Goal: Information Seeking & Learning: Check status

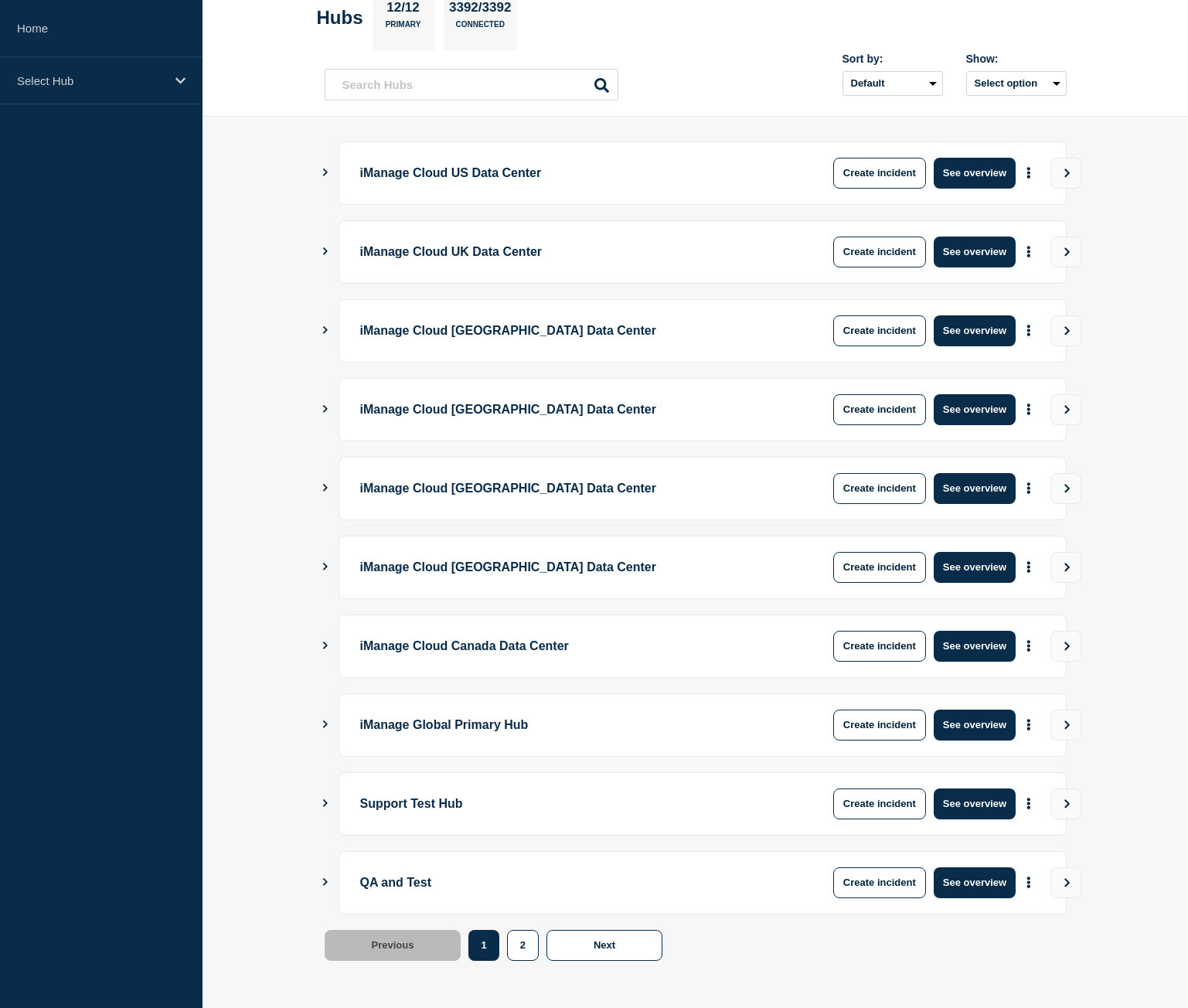
scroll to position [88, 0]
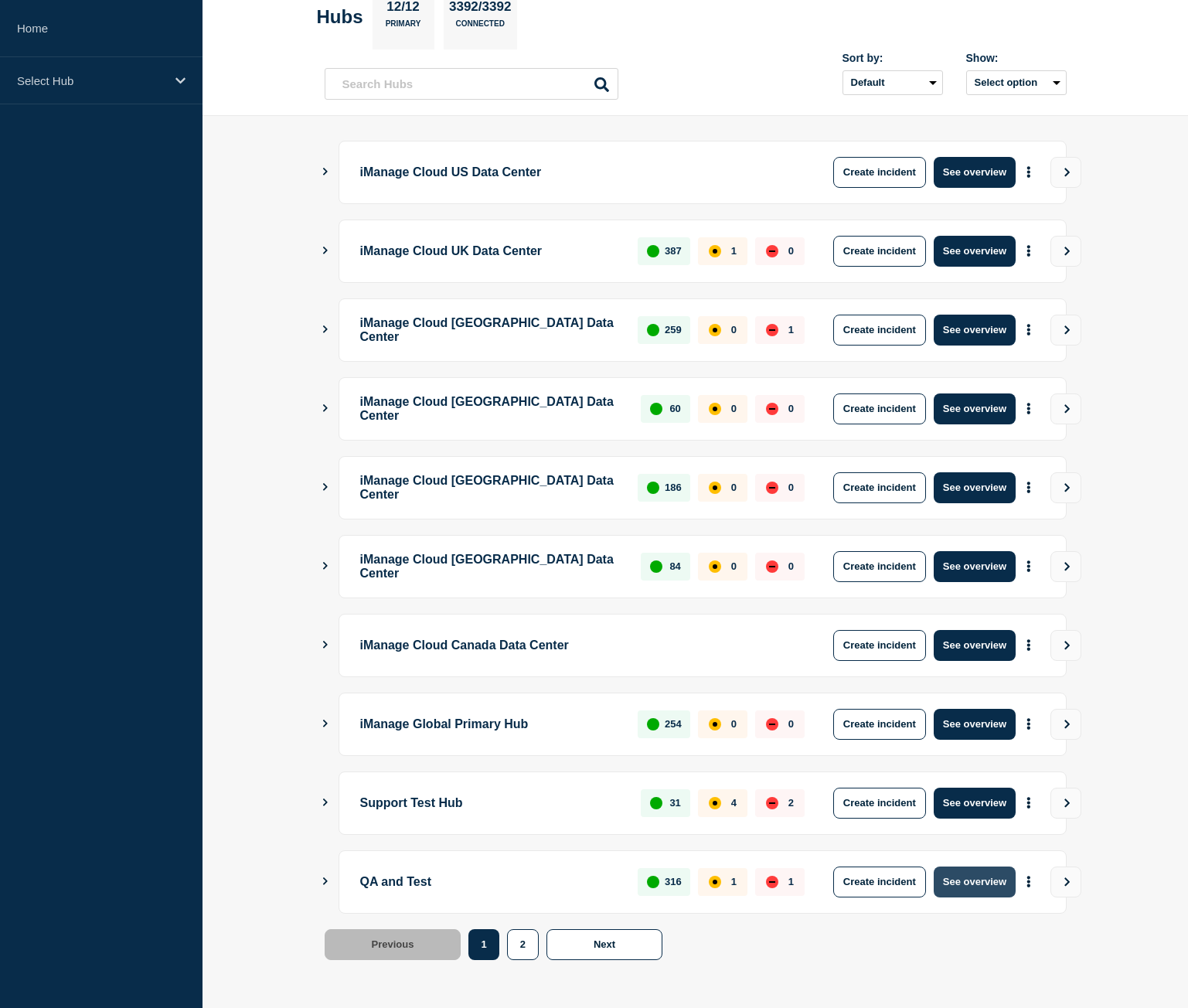
click at [980, 883] on button "See overview" at bounding box center [974, 882] width 82 height 31
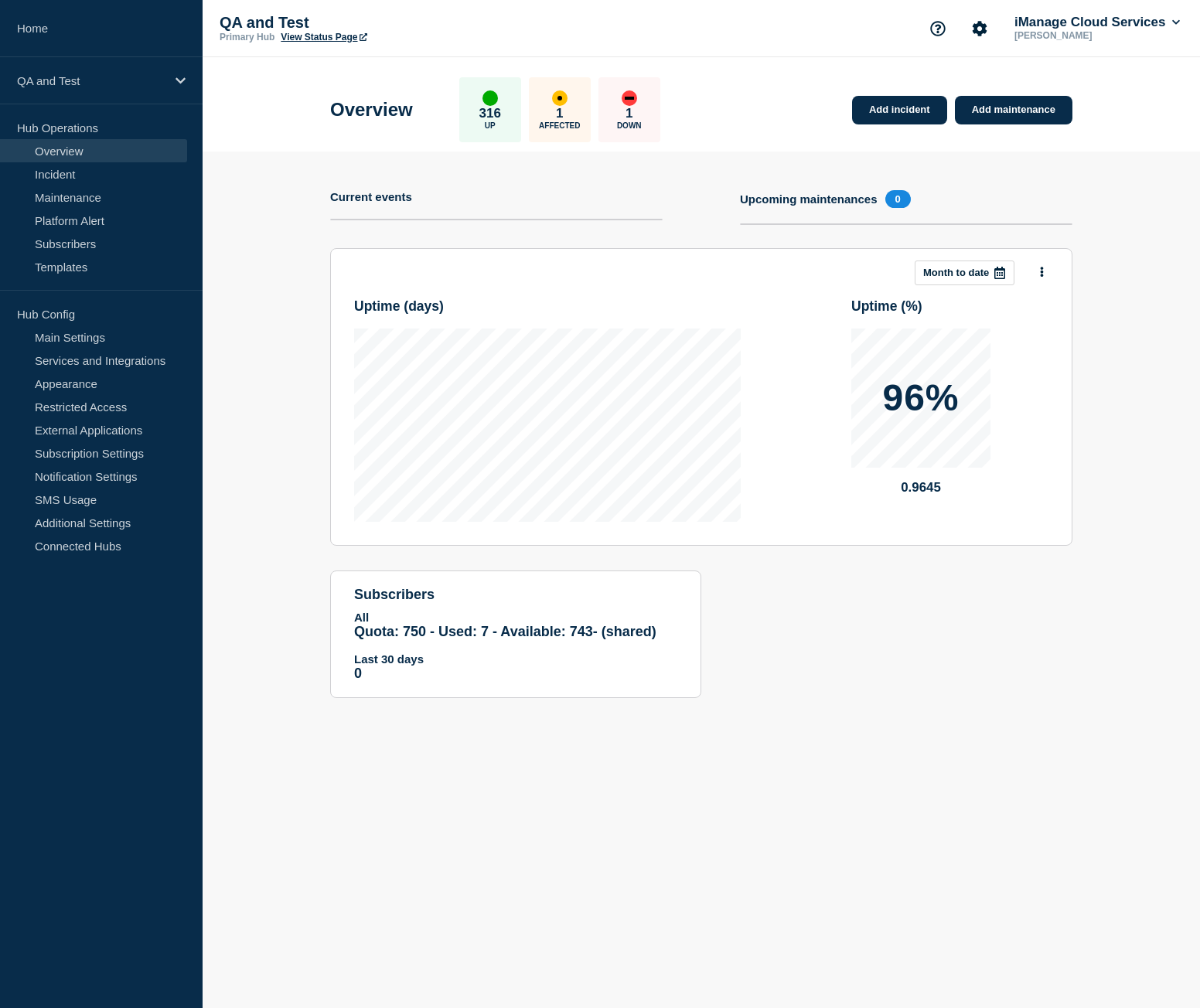
click at [320, 34] on link "View Status Page" at bounding box center [323, 37] width 85 height 11
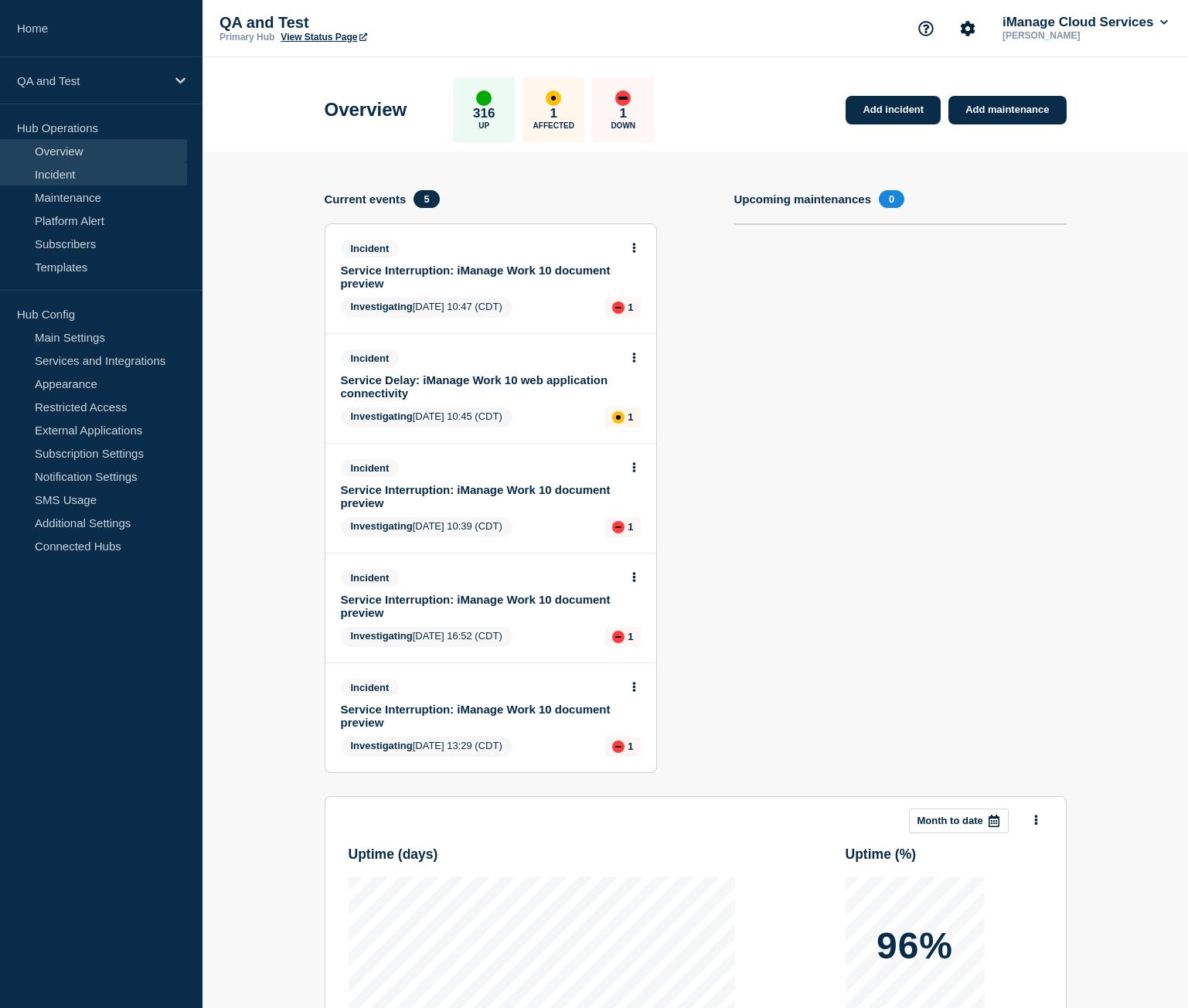
click at [107, 179] on link "Incident" at bounding box center [93, 173] width 187 height 23
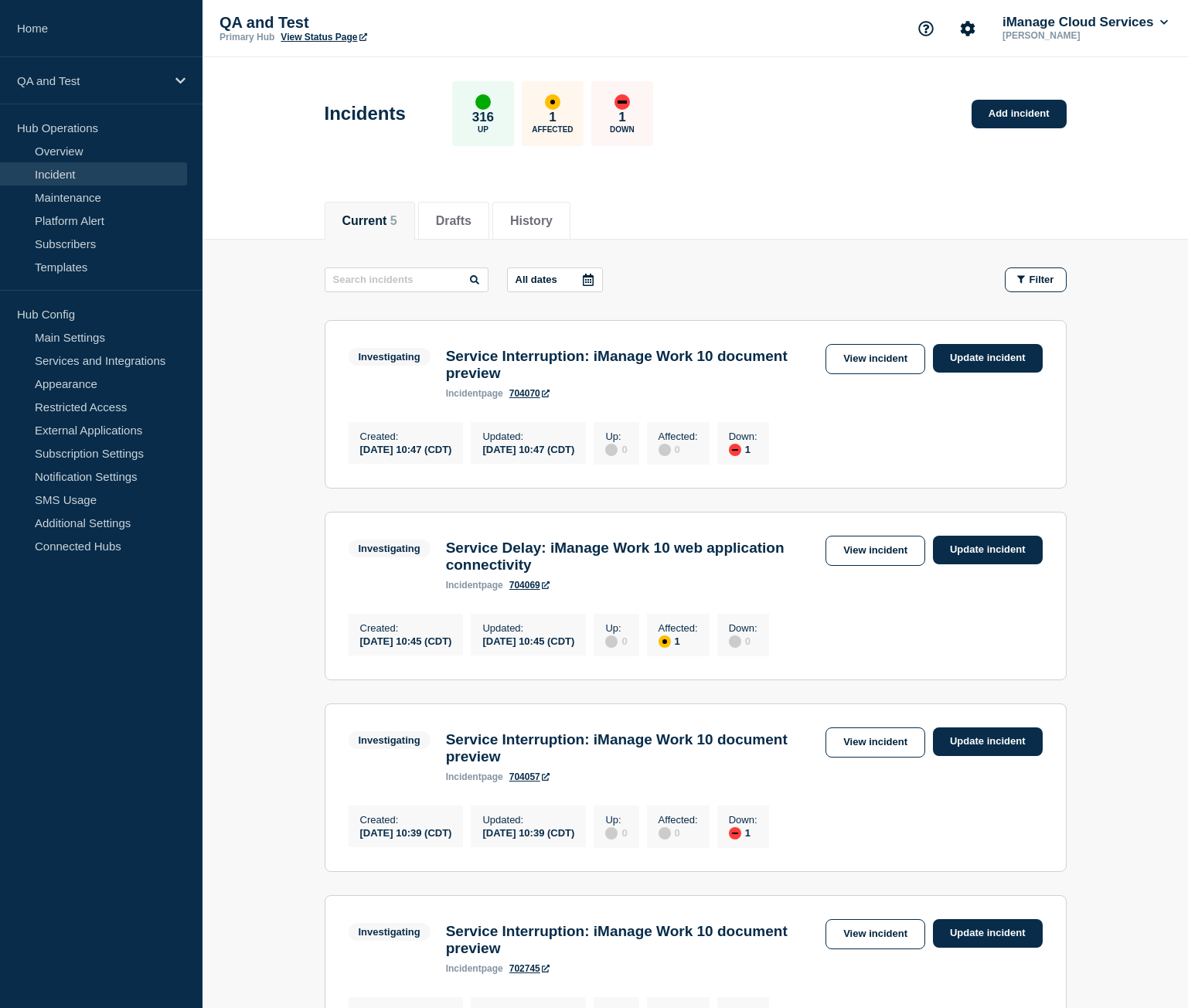
click at [347, 41] on link "View Status Page" at bounding box center [322, 37] width 85 height 11
click at [71, 21] on link "Home" at bounding box center [101, 28] width 203 height 57
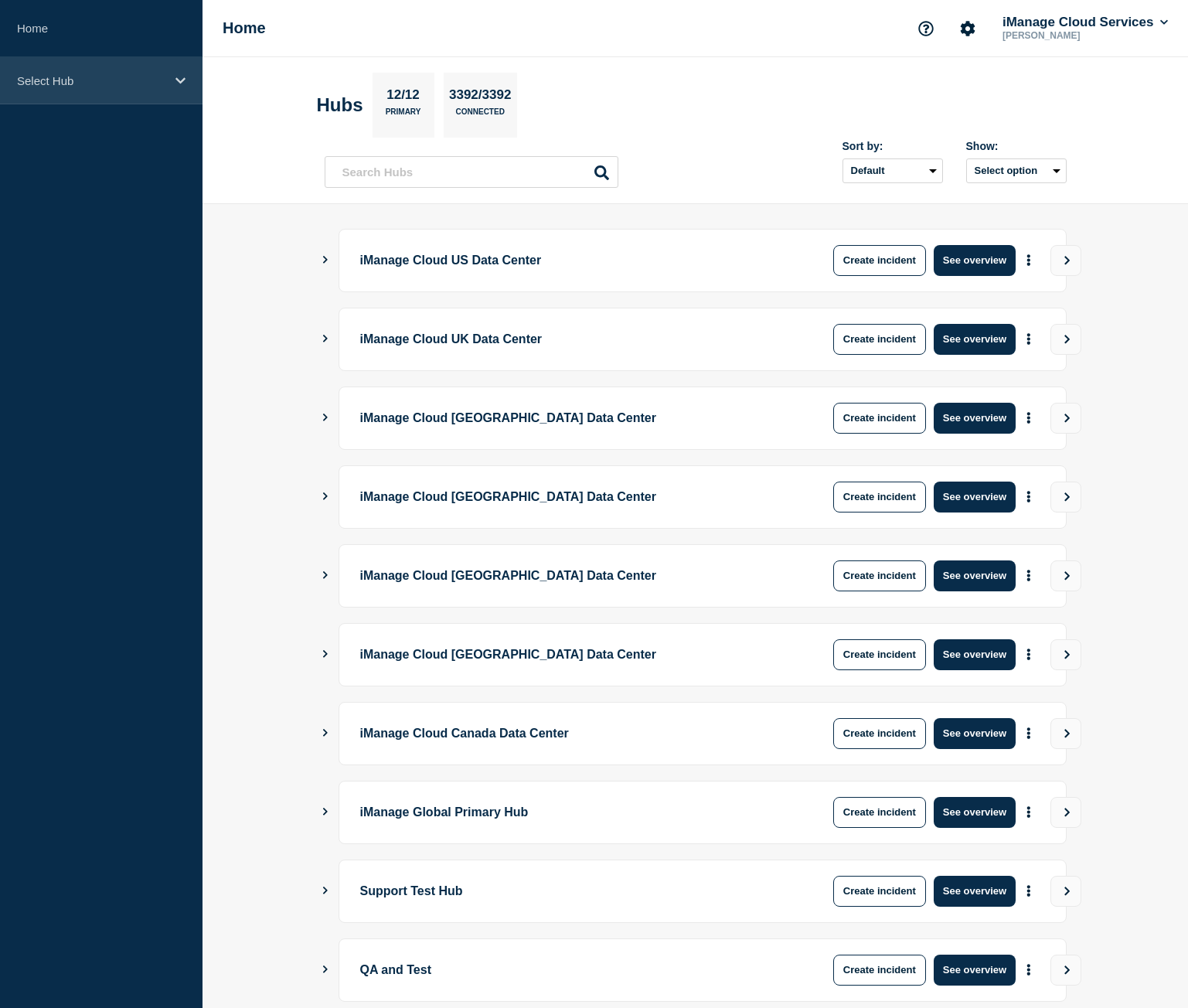
click at [84, 74] on p "Select Hub" at bounding box center [91, 80] width 148 height 13
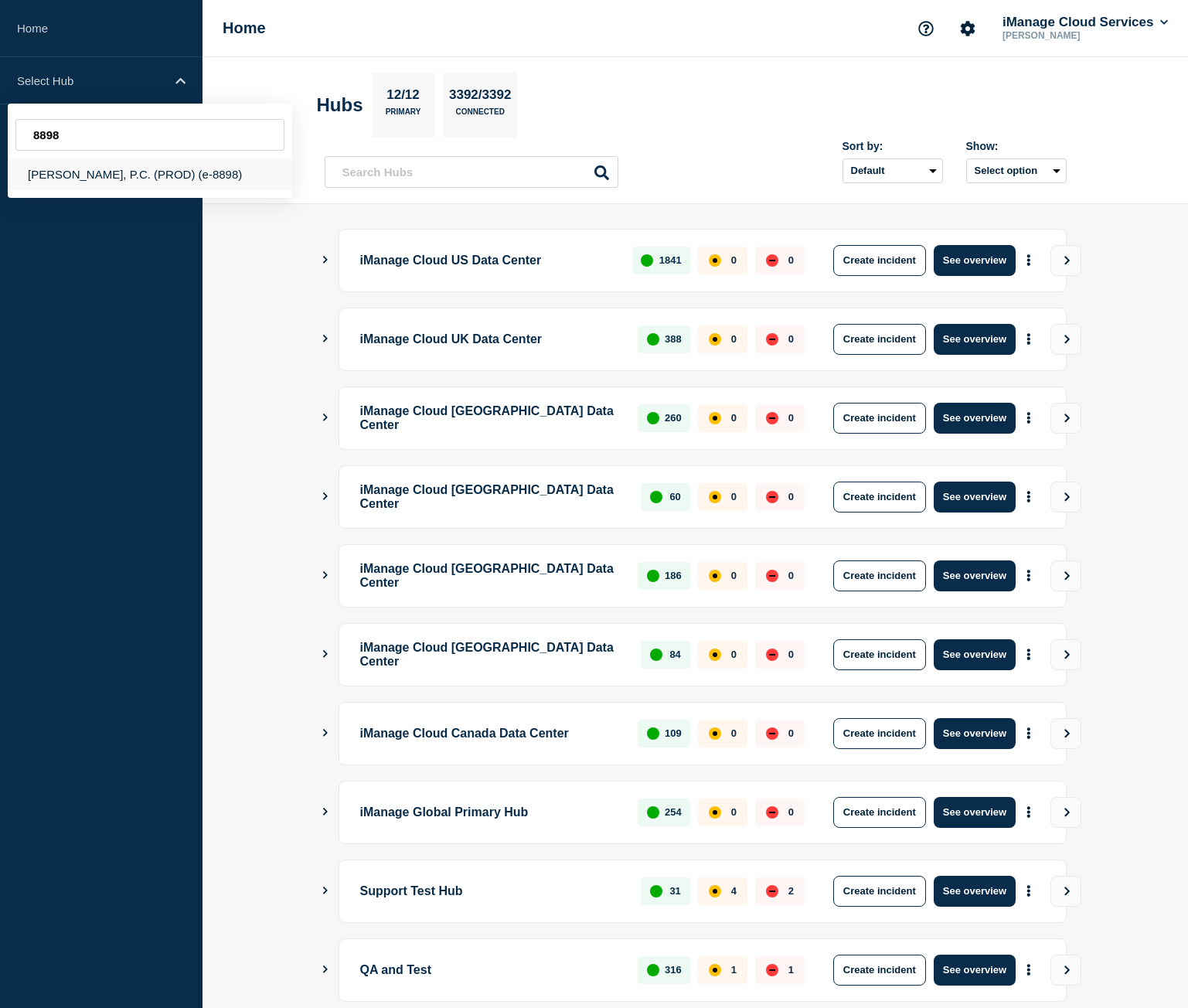
type input "8898"
click at [176, 177] on div "Fennemore Craig, P.C. (PROD) (e-8898)" at bounding box center [150, 174] width 284 height 32
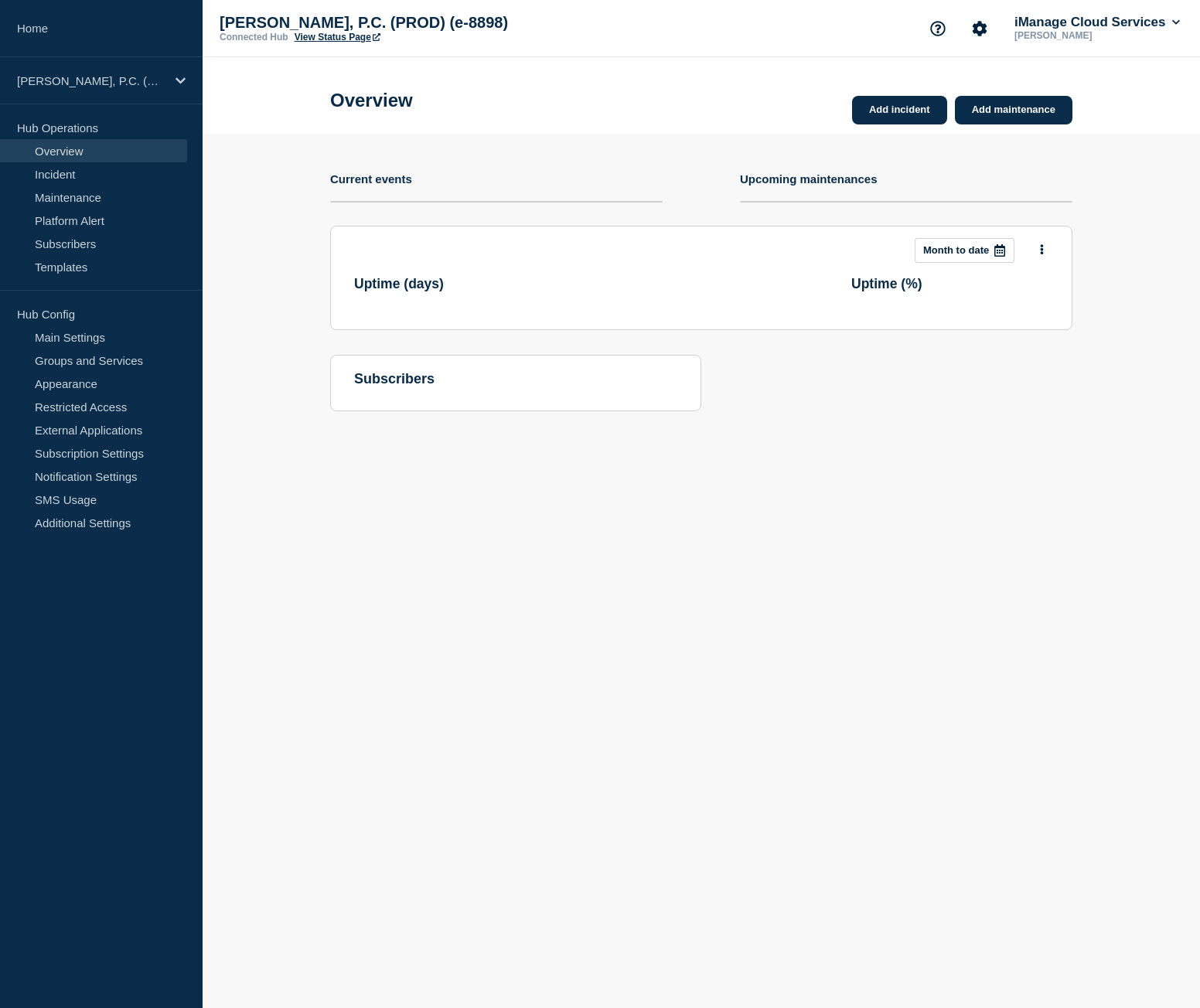
click at [361, 40] on link "View Status Page" at bounding box center [337, 37] width 85 height 11
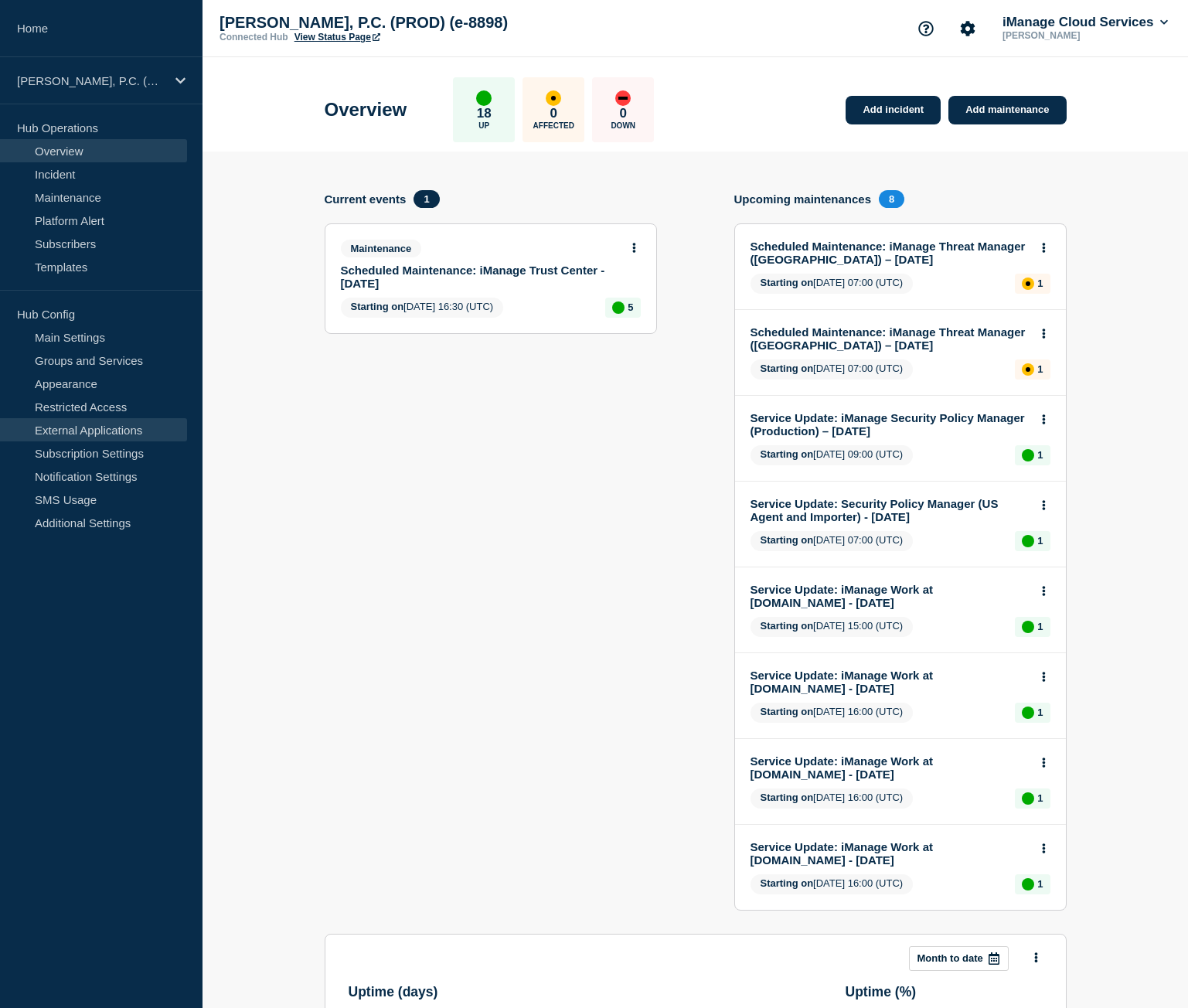
click at [109, 430] on link "External Applications" at bounding box center [93, 429] width 187 height 23
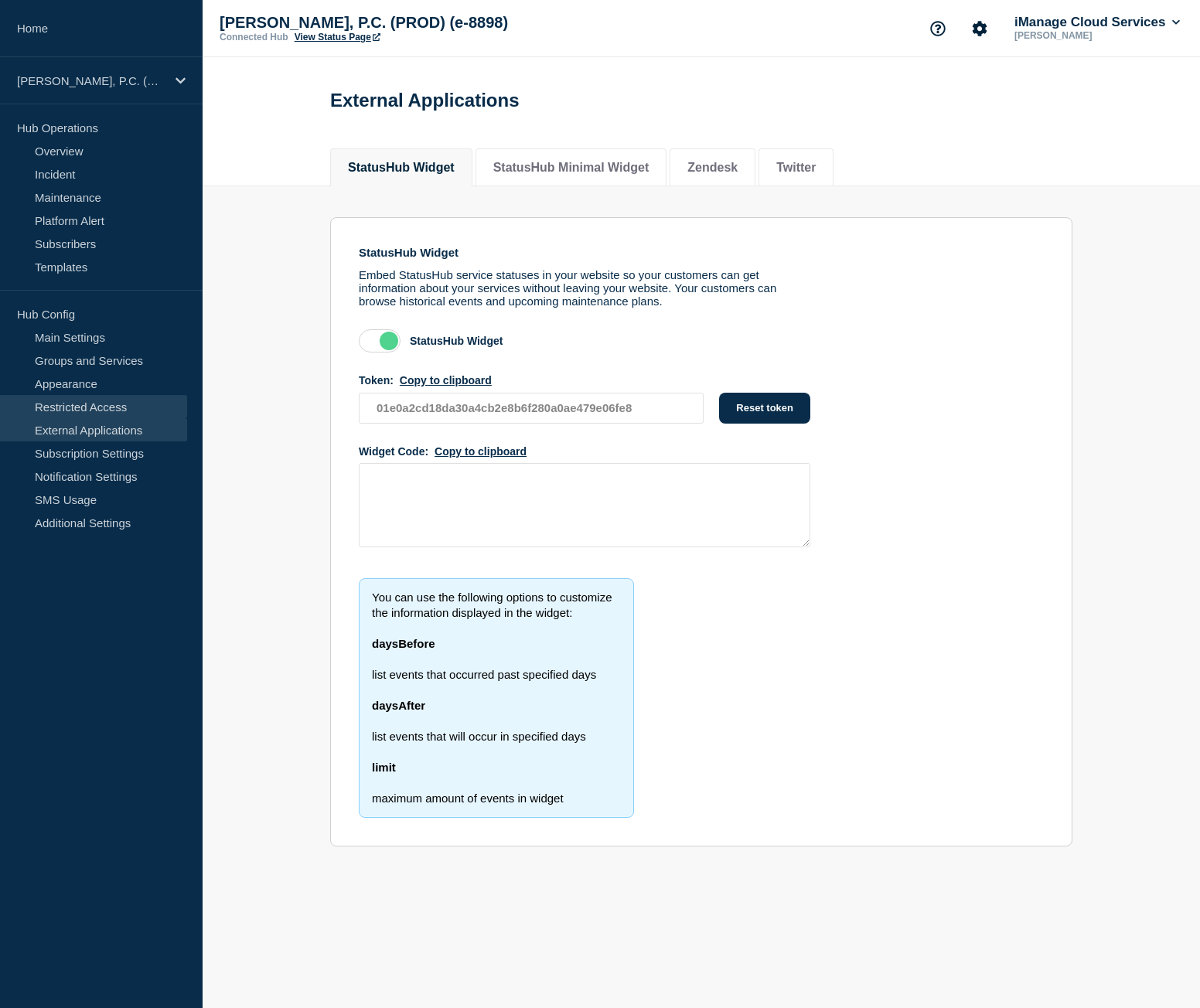
click at [111, 404] on link "Restricted Access" at bounding box center [93, 406] width 187 height 23
